Goal: Navigation & Orientation: Find specific page/section

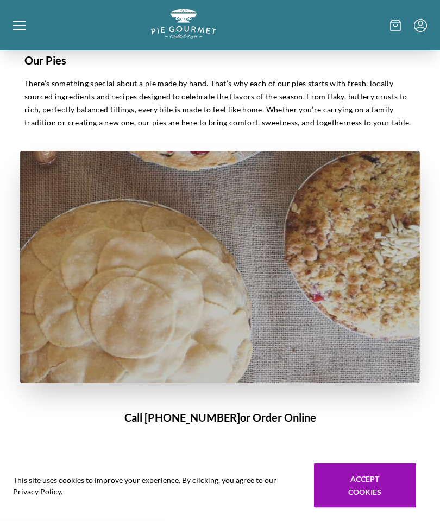
scroll to position [550, 0]
click at [26, 31] on div at bounding box center [82, 25] width 138 height 33
click at [23, 28] on div "Home Holiday Shop" at bounding box center [220, 260] width 440 height 521
click at [21, 34] on div at bounding box center [82, 25] width 138 height 33
click at [27, 27] on div "Home Holiday Shop" at bounding box center [220, 260] width 440 height 521
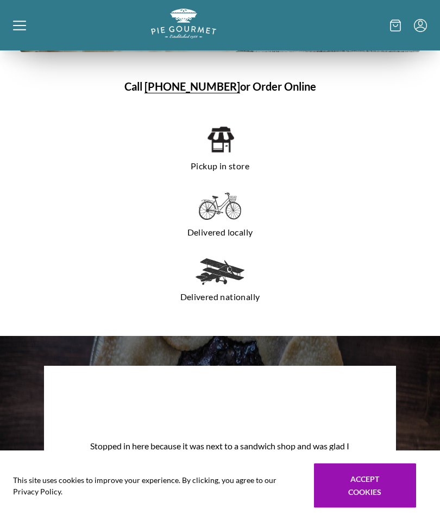
scroll to position [879, 0]
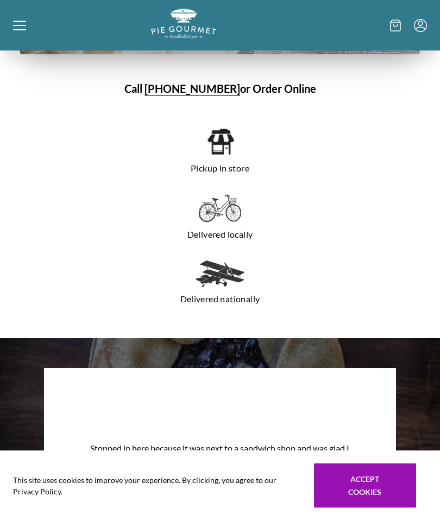
click at [266, 90] on h1 "Call [PHONE_NUMBER] or Order Online" at bounding box center [220, 89] width 400 height 16
click at [278, 91] on h1 "Call [PHONE_NUMBER] or Order Online" at bounding box center [220, 89] width 400 height 16
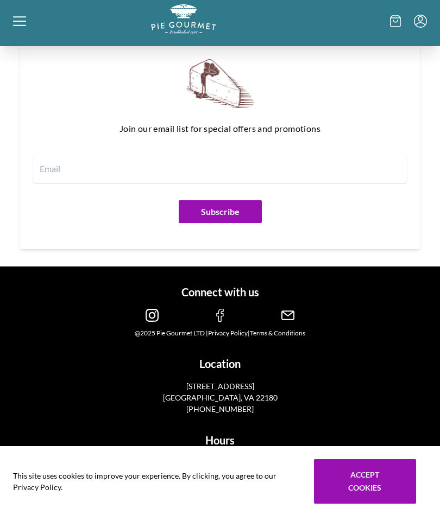
scroll to position [1560, 0]
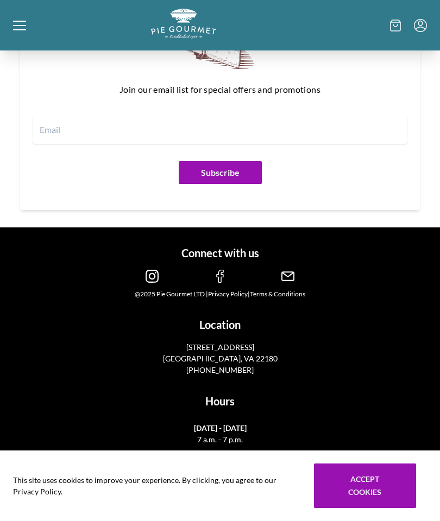
click at [22, 28] on icon at bounding box center [19, 25] width 13 height 13
click at [22, 28] on div "Home Holiday Shop" at bounding box center [220, 260] width 440 height 521
click at [18, 29] on icon at bounding box center [19, 29] width 13 height 1
click at [391, 31] on div "Home Holiday Shop" at bounding box center [220, 260] width 440 height 521
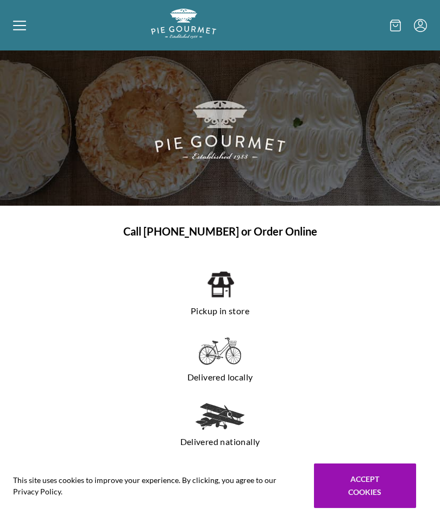
scroll to position [824, 0]
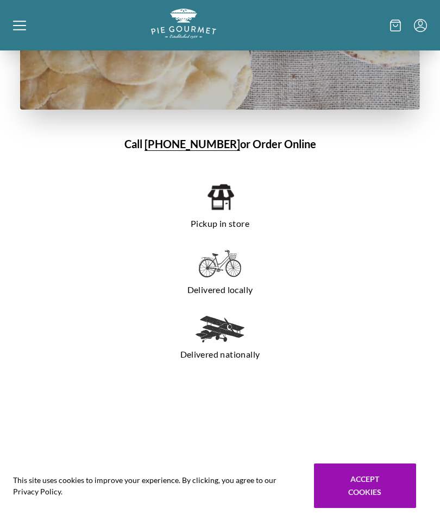
click at [27, 27] on div at bounding box center [82, 25] width 138 height 33
click at [23, 30] on div "Home Holiday Shop" at bounding box center [220, 260] width 440 height 521
click at [18, 26] on icon at bounding box center [19, 24] width 13 height 1
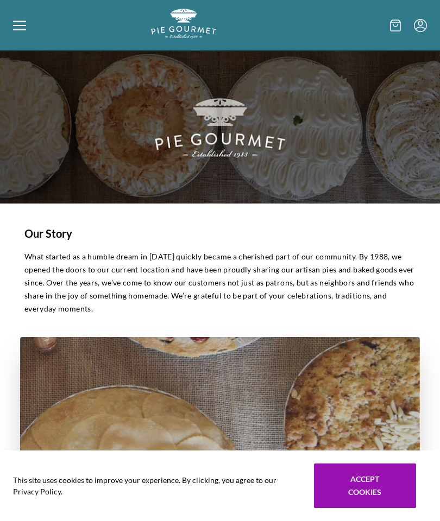
scroll to position [0, 0]
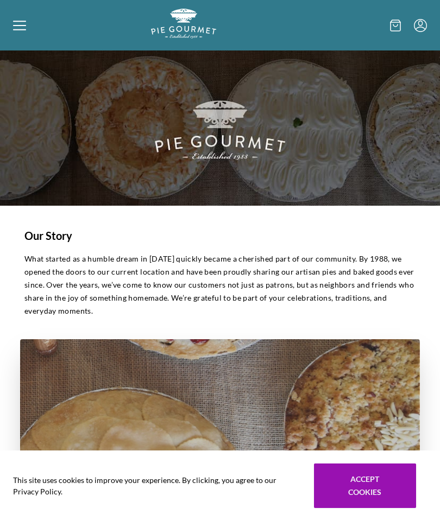
click at [19, 32] on icon at bounding box center [19, 25] width 13 height 13
click at [17, 26] on div "Home Holiday Shop" at bounding box center [220, 260] width 440 height 521
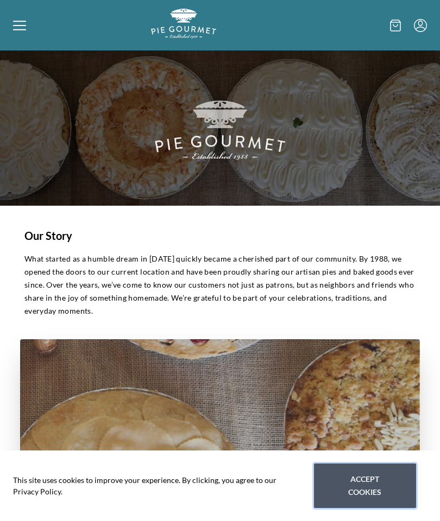
click at [365, 480] on button "Accept cookies" at bounding box center [365, 486] width 102 height 45
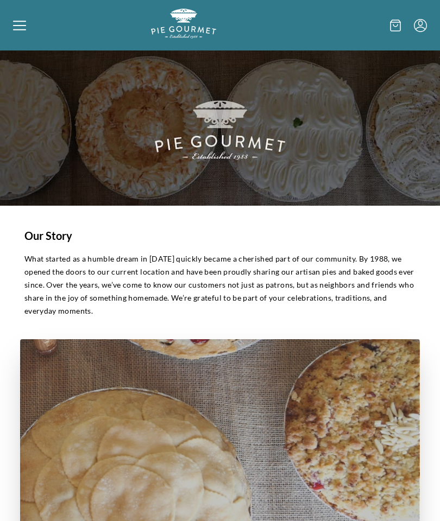
click at [24, 28] on icon at bounding box center [19, 25] width 13 height 13
click at [23, 27] on div "Home Holiday Shop" at bounding box center [220, 260] width 440 height 521
click at [25, 24] on icon at bounding box center [19, 25] width 13 height 13
click at [26, 28] on icon at bounding box center [19, 25] width 13 height 13
click at [23, 25] on div "Home Holiday Shop" at bounding box center [220, 260] width 440 height 521
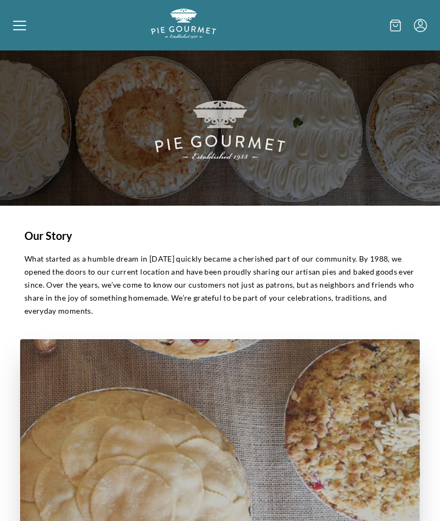
click at [22, 30] on icon at bounding box center [19, 25] width 13 height 13
click at [22, 34] on div "Home Holiday Shop" at bounding box center [220, 260] width 440 height 521
click at [21, 24] on icon at bounding box center [19, 25] width 13 height 13
click at [24, 22] on icon at bounding box center [19, 25] width 13 height 13
click at [395, 27] on div "Home Holiday Shop" at bounding box center [220, 260] width 440 height 521
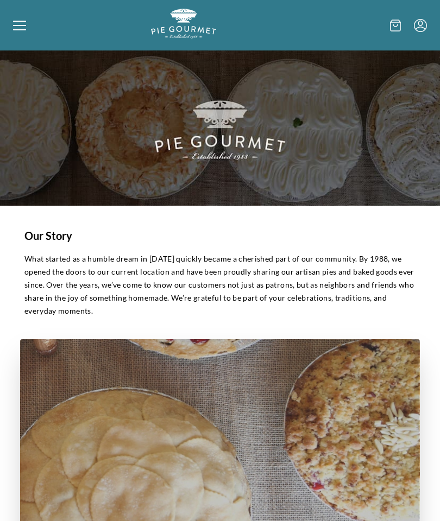
click at [421, 22] on icon "Menu" at bounding box center [420, 25] width 13 height 13
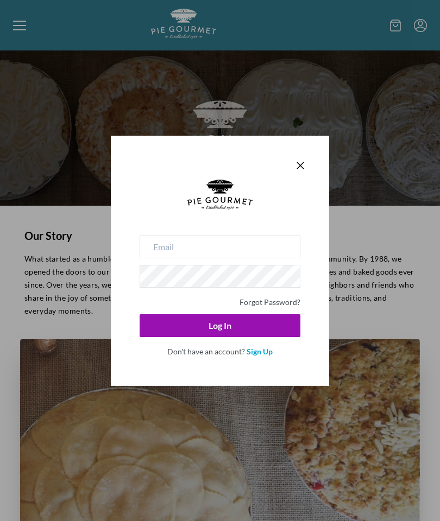
click at [298, 162] on icon "Close panel" at bounding box center [300, 165] width 13 height 13
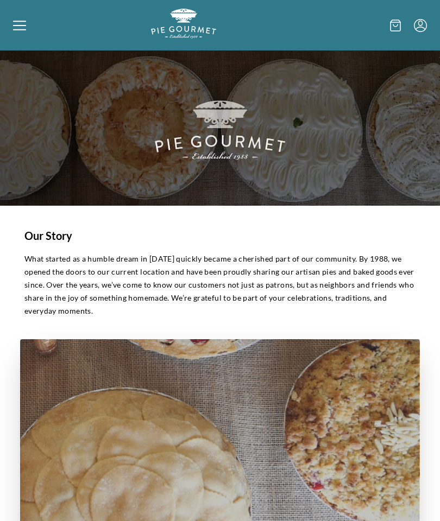
click at [30, 33] on div at bounding box center [82, 25] width 138 height 33
click at [27, 23] on div "Home Holiday Shop" at bounding box center [220, 260] width 440 height 521
click at [21, 27] on icon at bounding box center [19, 25] width 13 height 13
